Goal: Transaction & Acquisition: Purchase product/service

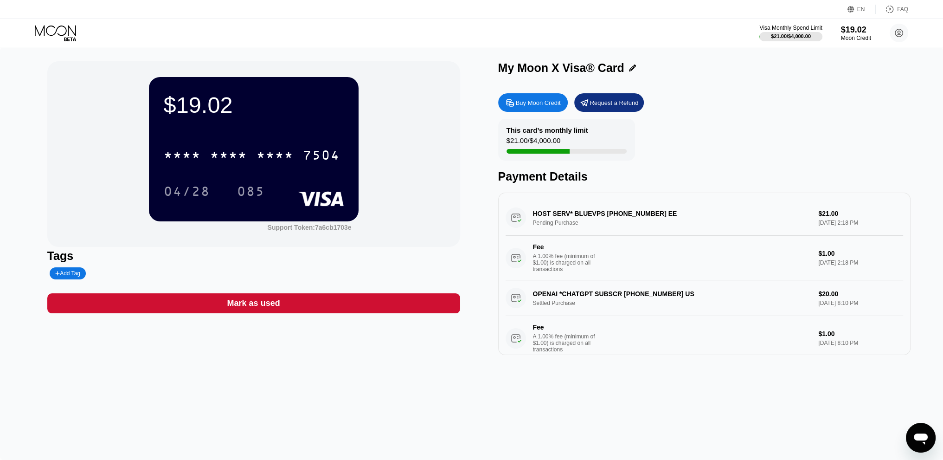
click at [534, 105] on div "Buy Moon Credit" at bounding box center [538, 103] width 45 height 8
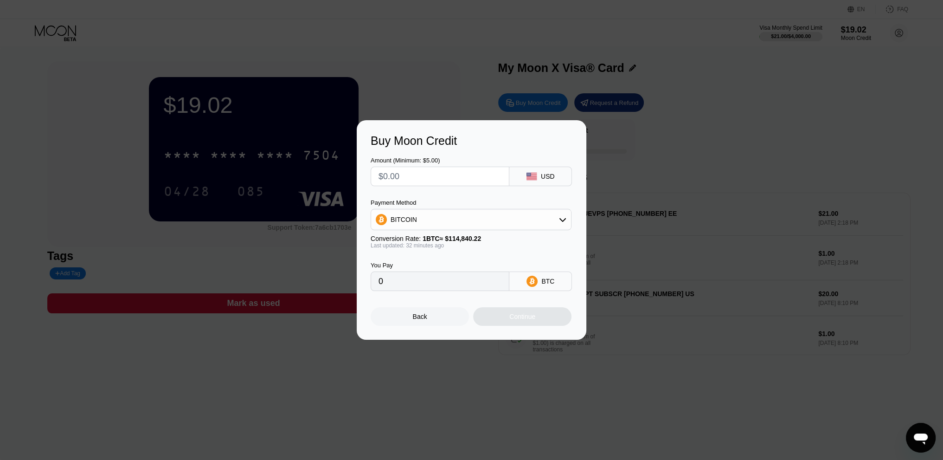
click at [421, 176] on input "text" at bounding box center [440, 176] width 123 height 19
click at [448, 236] on span "1 BTC ≈ $114,840.22" at bounding box center [452, 238] width 58 height 7
click at [454, 222] on div "BITCOIN" at bounding box center [471, 219] width 200 height 19
click at [456, 265] on div "USDT on TRON" at bounding box center [476, 265] width 175 height 7
type input "0.00"
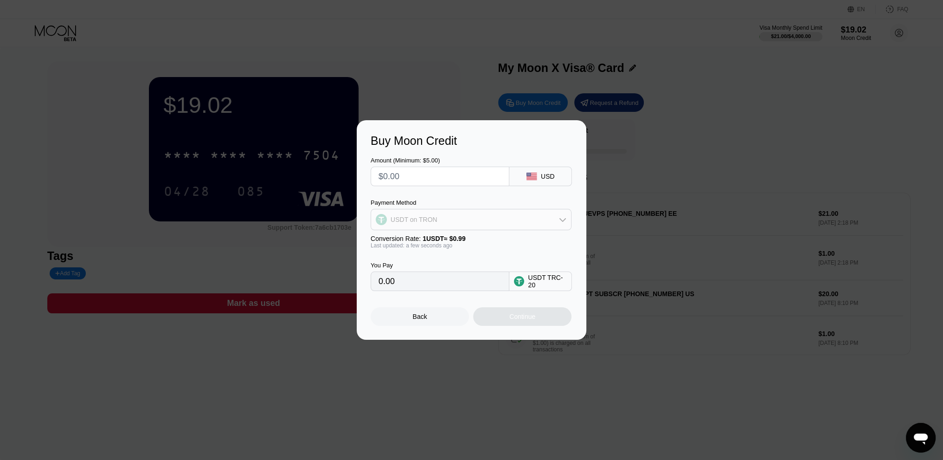
click at [517, 220] on div "USDT on TRON" at bounding box center [471, 219] width 200 height 19
click at [502, 265] on div "USDT on TRON" at bounding box center [476, 265] width 175 height 7
click at [420, 319] on div "Back" at bounding box center [420, 316] width 14 height 7
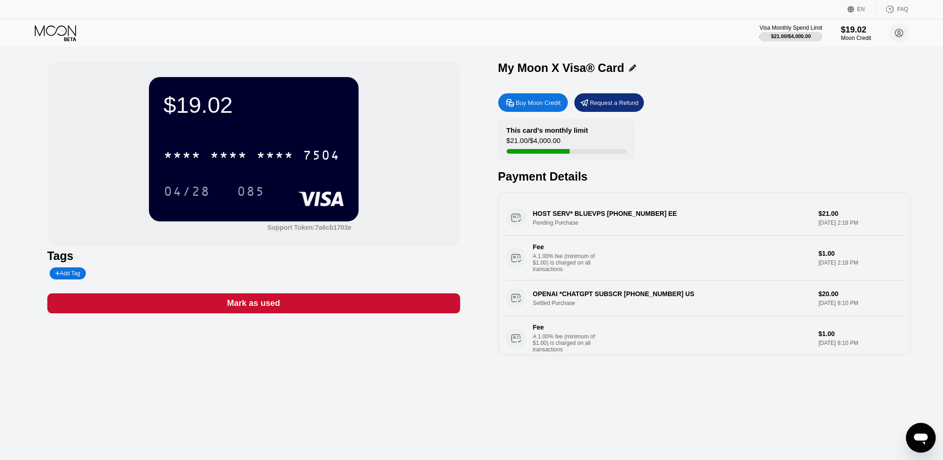
click at [453, 365] on div at bounding box center [475, 230] width 950 height 460
click at [556, 112] on div "Buy Moon Credit" at bounding box center [533, 102] width 70 height 19
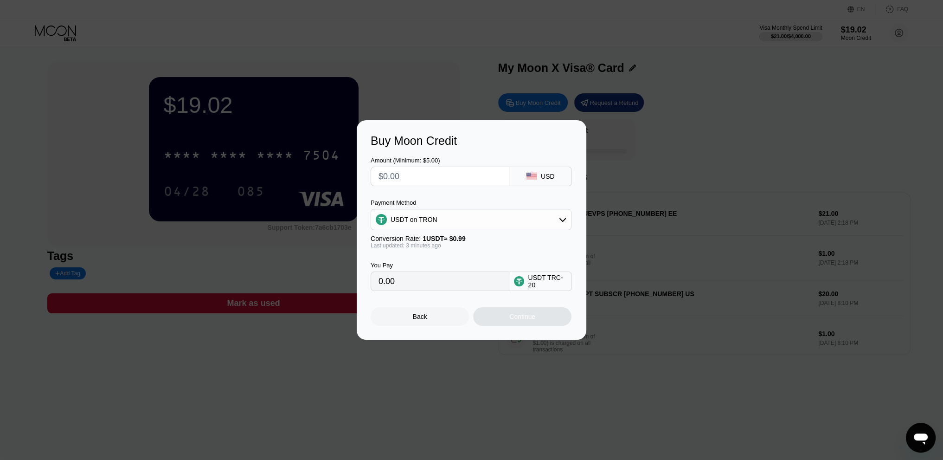
click at [439, 185] on input "text" at bounding box center [440, 176] width 123 height 19
click at [447, 214] on div "USDT on TRON" at bounding box center [471, 219] width 200 height 19
click at [449, 268] on div "USDT on TRON" at bounding box center [476, 265] width 175 height 7
click at [424, 181] on input "text" at bounding box center [440, 176] width 123 height 19
click at [410, 169] on input "text" at bounding box center [440, 176] width 123 height 19
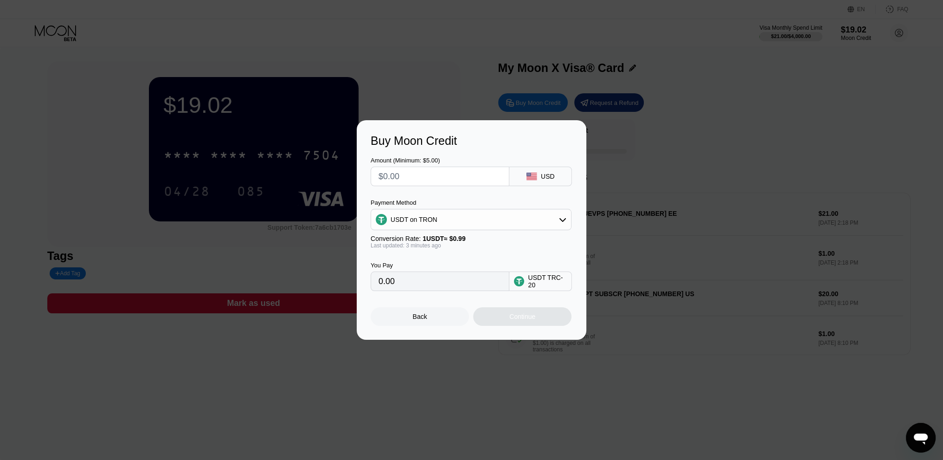
type input "$4"
type input "4.04"
type input "$43"
type input "43.43"
click at [409, 286] on input "43.43" at bounding box center [440, 281] width 123 height 19
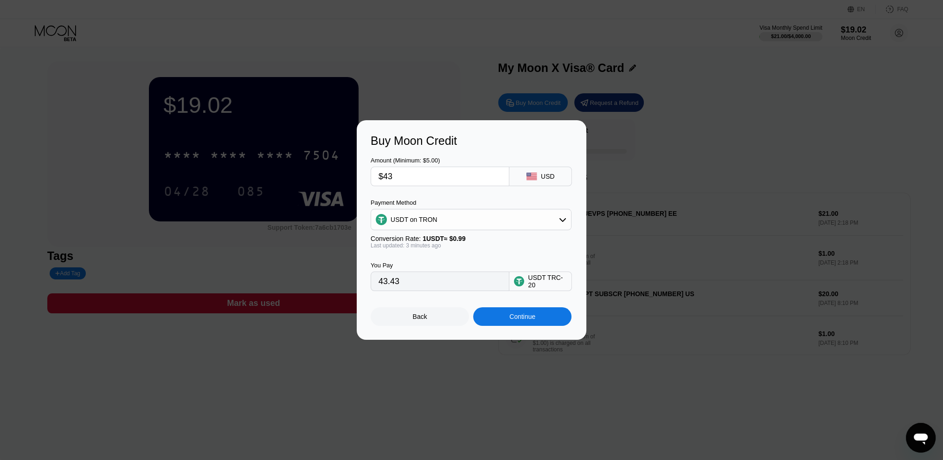
click at [433, 174] on input "$43" at bounding box center [440, 176] width 123 height 19
type input "$4"
type input "4.04"
type input "0.00"
type input "$3"
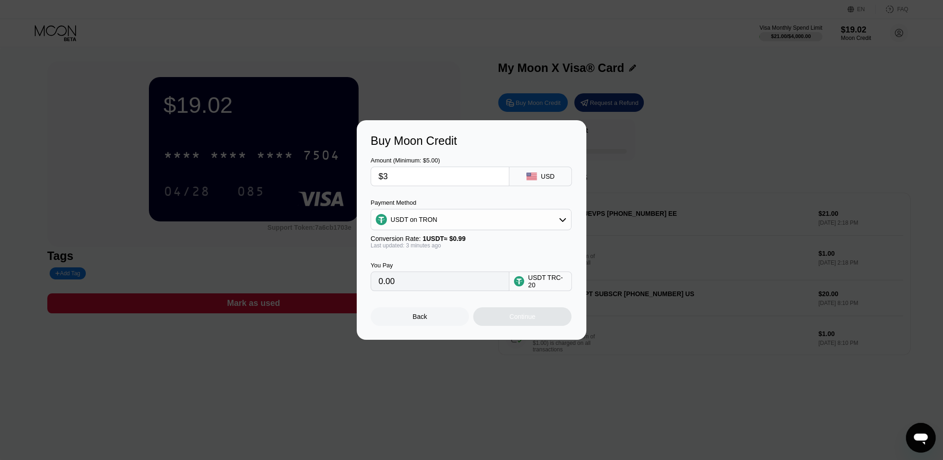
type input "3.03"
type input "$35"
type input "35.35"
type input "$3"
type input "3.03"
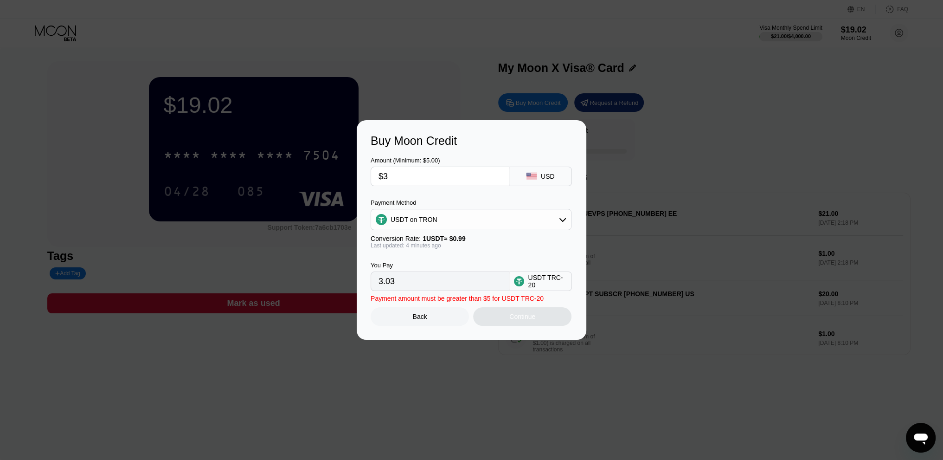
type input "$36"
type input "36.36"
type input "$36"
click at [514, 317] on div "Continue" at bounding box center [523, 316] width 26 height 7
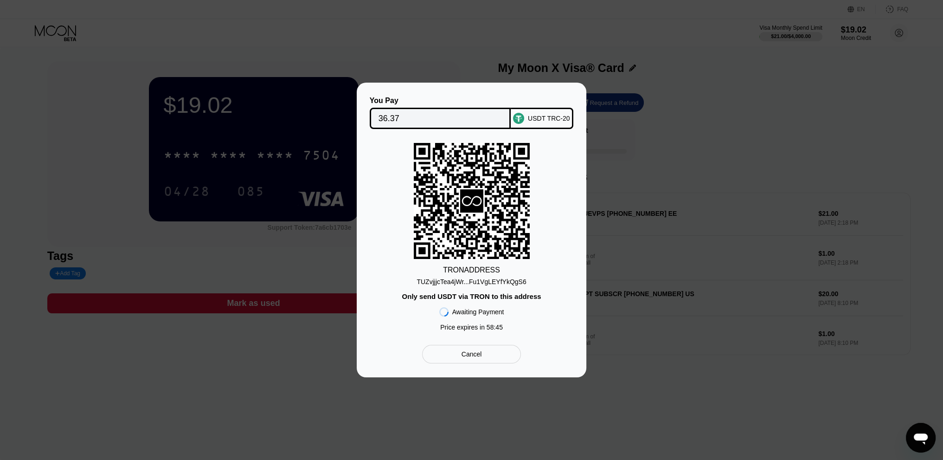
click at [472, 281] on div "TUZvjjjcTea4jWr...Fu1VgLEYfYkQgS6" at bounding box center [472, 281] width 110 height 7
click at [496, 275] on div "TUZvjjjcTea4jWr...Fu1VgLEYfYkQgS6" at bounding box center [472, 279] width 110 height 11
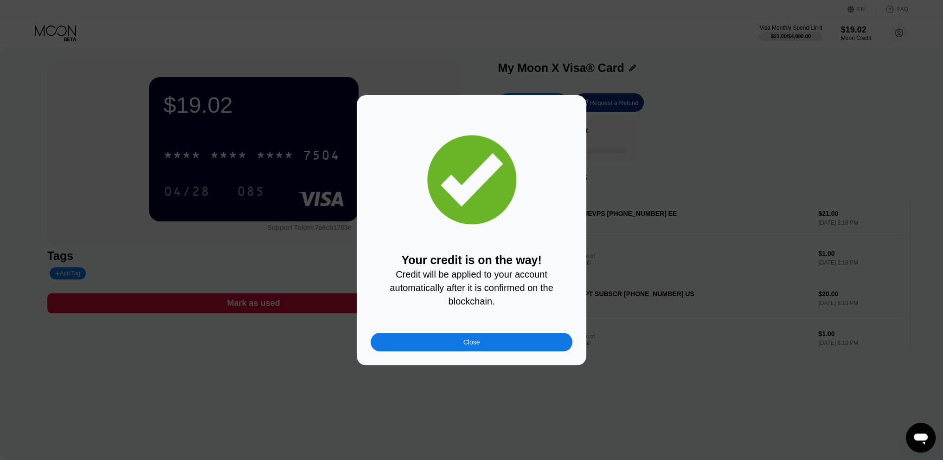
click at [426, 342] on div "Close" at bounding box center [472, 342] width 202 height 19
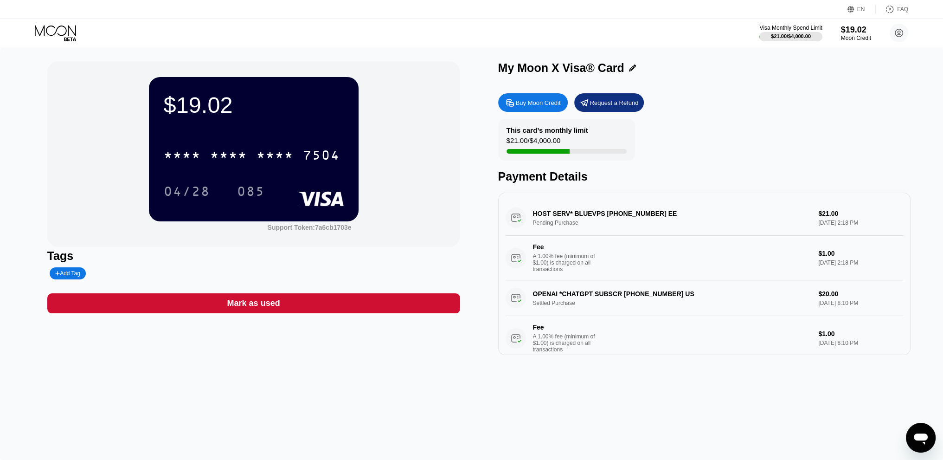
click at [236, 100] on div "$19.02" at bounding box center [254, 105] width 180 height 26
click at [384, 220] on div "$19.02 * * * * * * * * * * * * 7504 04/28 085 Support Token: 7a6cb1703e" at bounding box center [253, 154] width 413 height 186
click at [808, 124] on div "This card’s monthly limit $21.00 / $4,000.00 Payment Details" at bounding box center [704, 151] width 413 height 65
